Goal: Task Accomplishment & Management: Complete application form

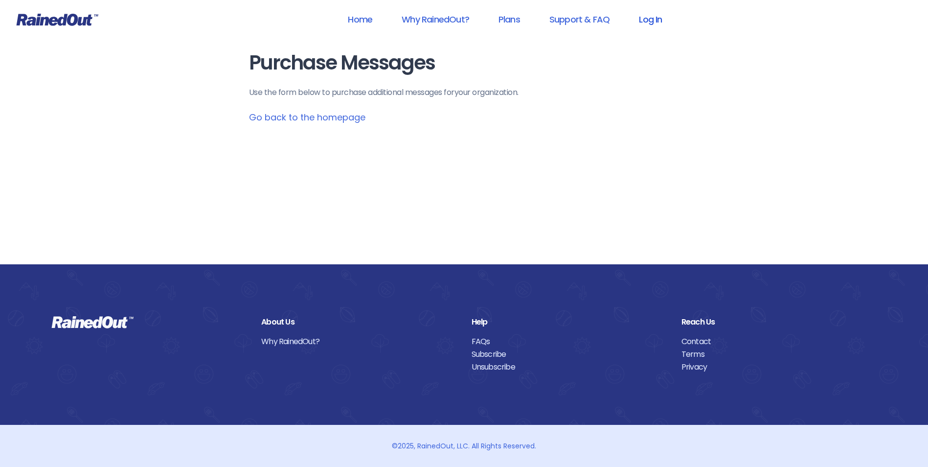
click at [653, 16] on link "Log In" at bounding box center [650, 19] width 48 height 22
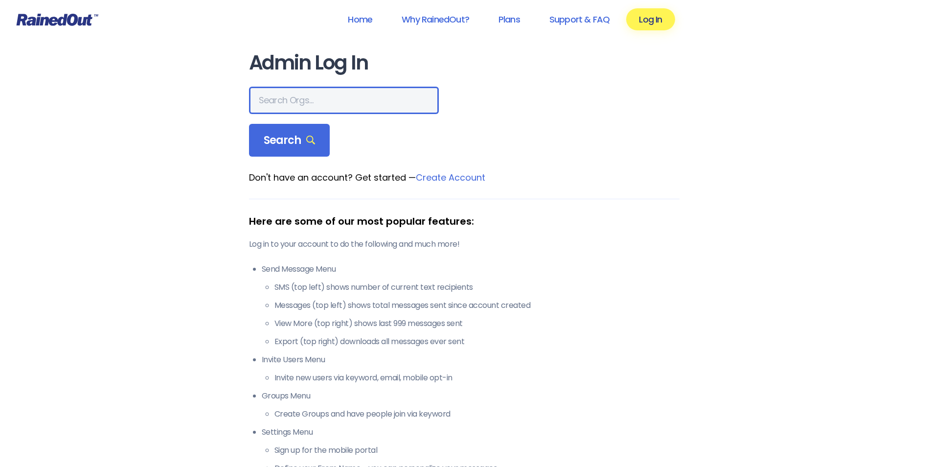
click at [313, 104] on input "text" at bounding box center [344, 100] width 190 height 27
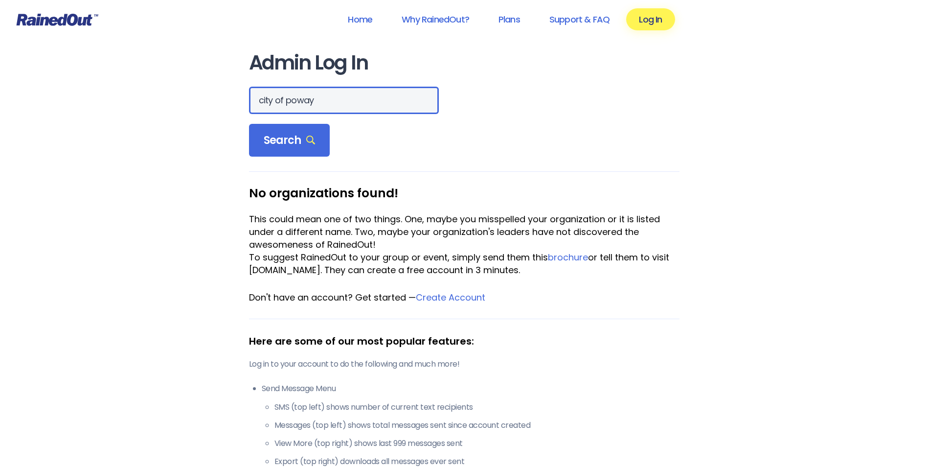
type input "city of poway"
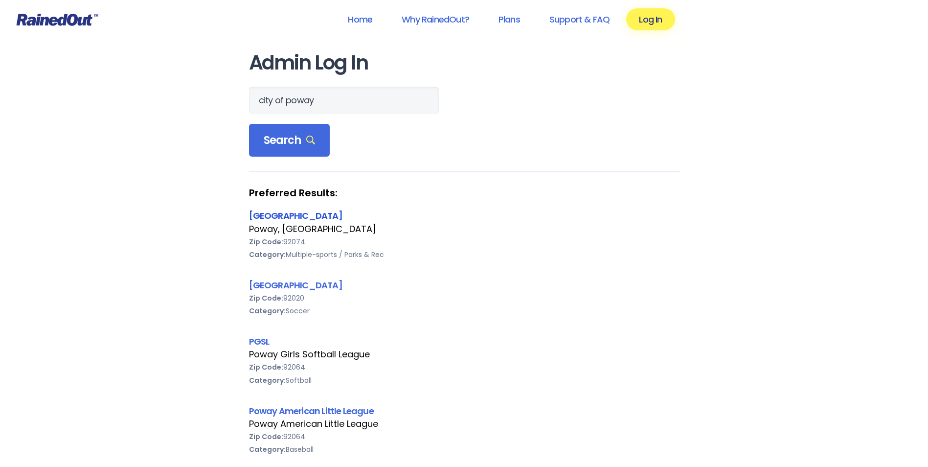
click at [285, 215] on link "[GEOGRAPHIC_DATA]" at bounding box center [295, 215] width 93 height 12
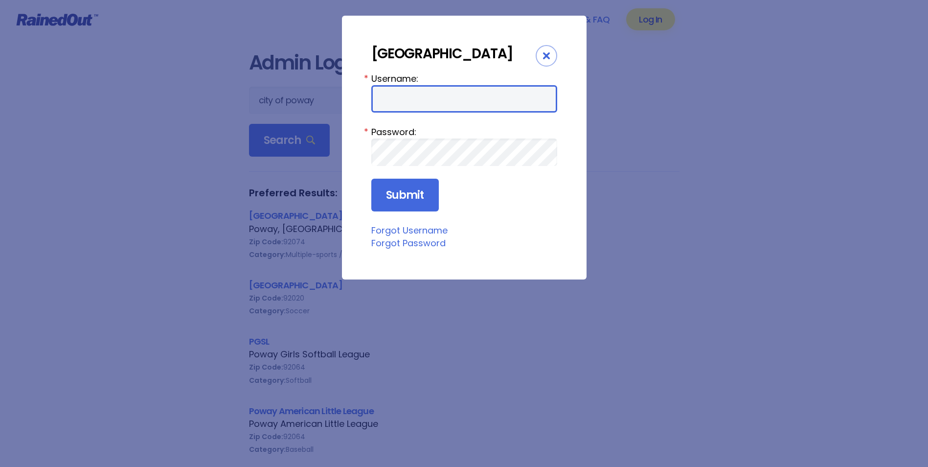
drag, startPoint x: 448, startPoint y: 104, endPoint x: 439, endPoint y: 109, distance: 10.3
click at [448, 104] on input "Username:" at bounding box center [464, 98] width 186 height 27
type input "commpark"
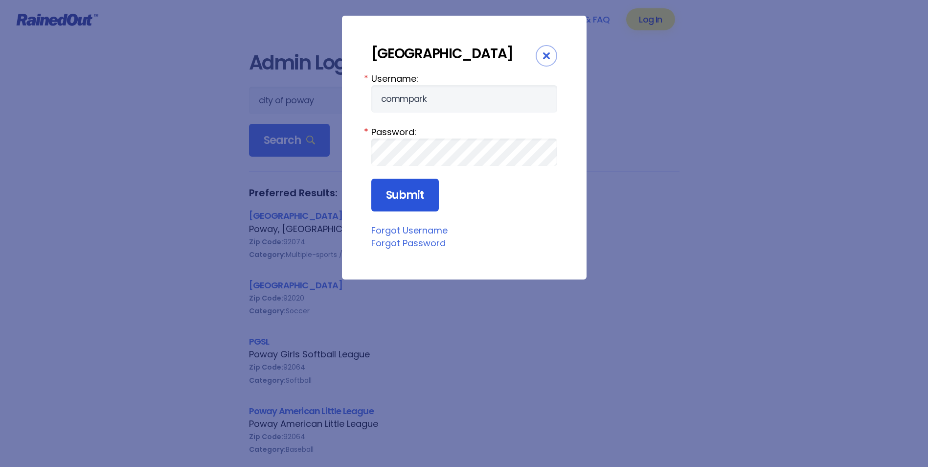
click at [407, 190] on input "Submit" at bounding box center [405, 195] width 68 height 33
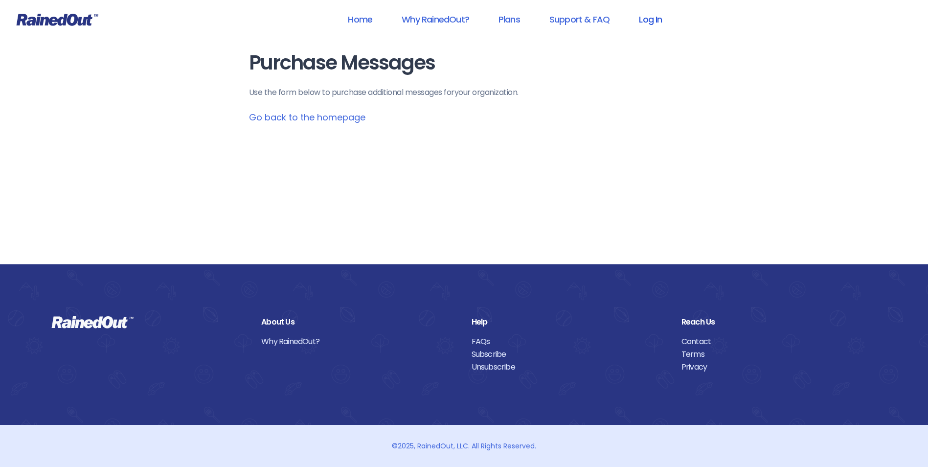
click at [648, 17] on link "Log In" at bounding box center [650, 19] width 48 height 22
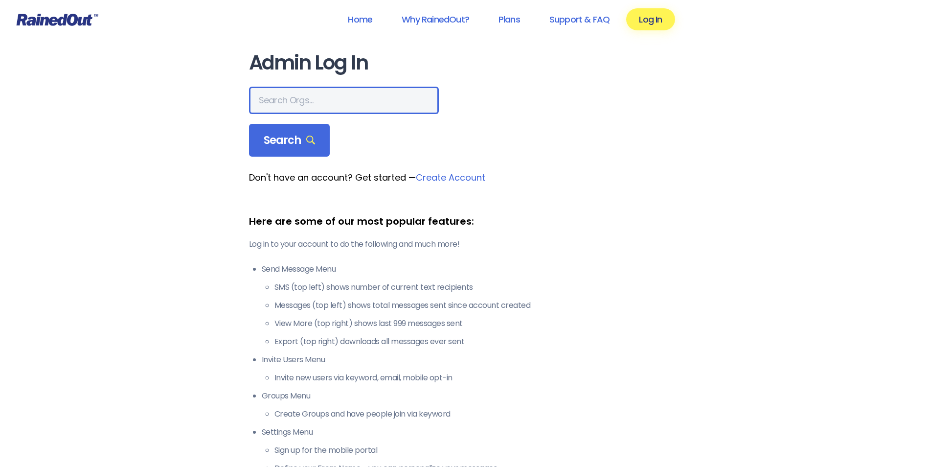
click at [364, 107] on input "text" at bounding box center [344, 100] width 190 height 27
type input "city of poway"
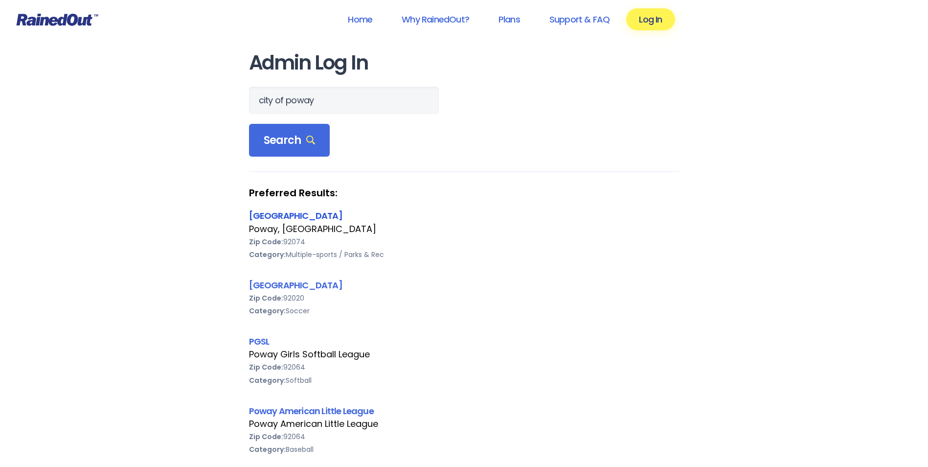
click at [283, 212] on link "[GEOGRAPHIC_DATA]" at bounding box center [295, 215] width 93 height 12
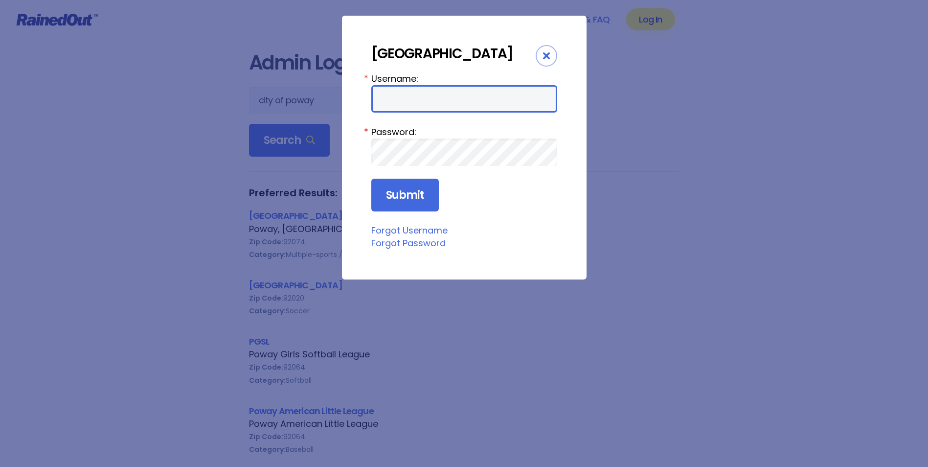
drag, startPoint x: 398, startPoint y: 96, endPoint x: 396, endPoint y: 106, distance: 9.9
click at [397, 96] on input "Username:" at bounding box center [464, 98] width 186 height 27
type input "cpark"
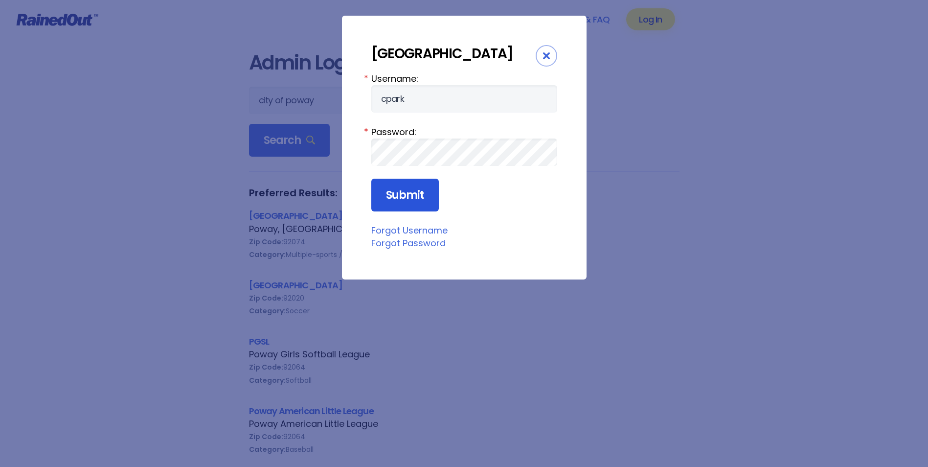
click at [382, 189] on input "Submit" at bounding box center [405, 195] width 68 height 33
